Goal: Navigation & Orientation: Find specific page/section

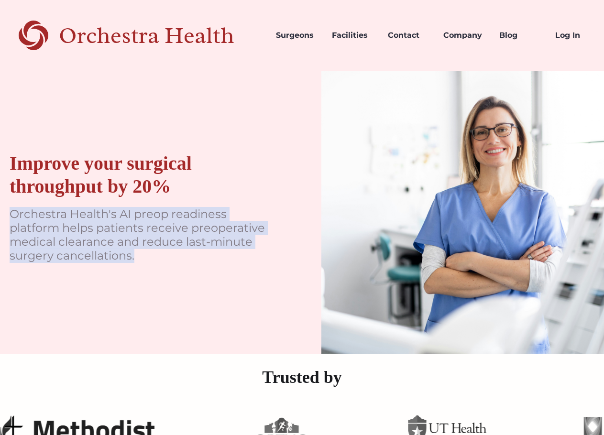
drag, startPoint x: 12, startPoint y: 218, endPoint x: 169, endPoint y: 266, distance: 164.0
click at [169, 266] on div "Improve your surgical throughput by 20% Orchestra Health's AI preop readiness p…" at bounding box center [141, 212] width 283 height 283
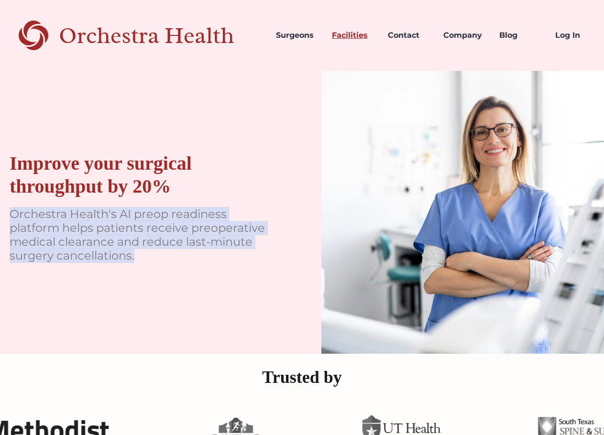
click at [355, 39] on link "Facilities" at bounding box center [352, 35] width 56 height 33
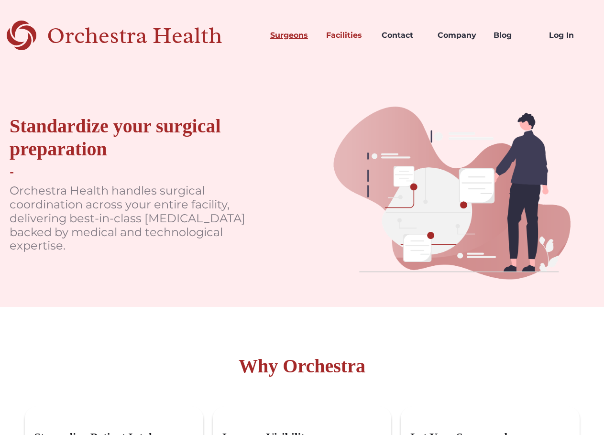
click at [301, 40] on link "Surgeons" at bounding box center [291, 35] width 56 height 33
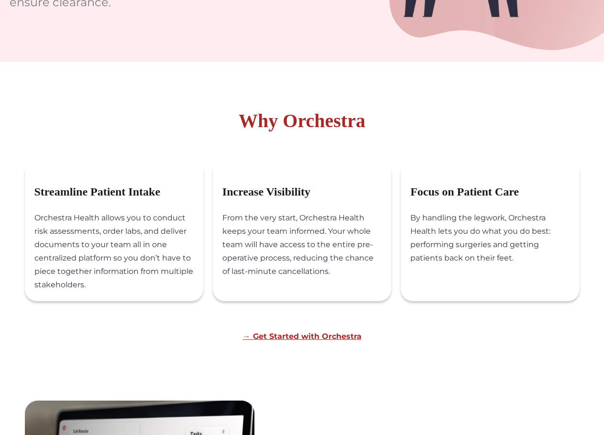
scroll to position [257, 0]
